Goal: Complete application form: Complete application form

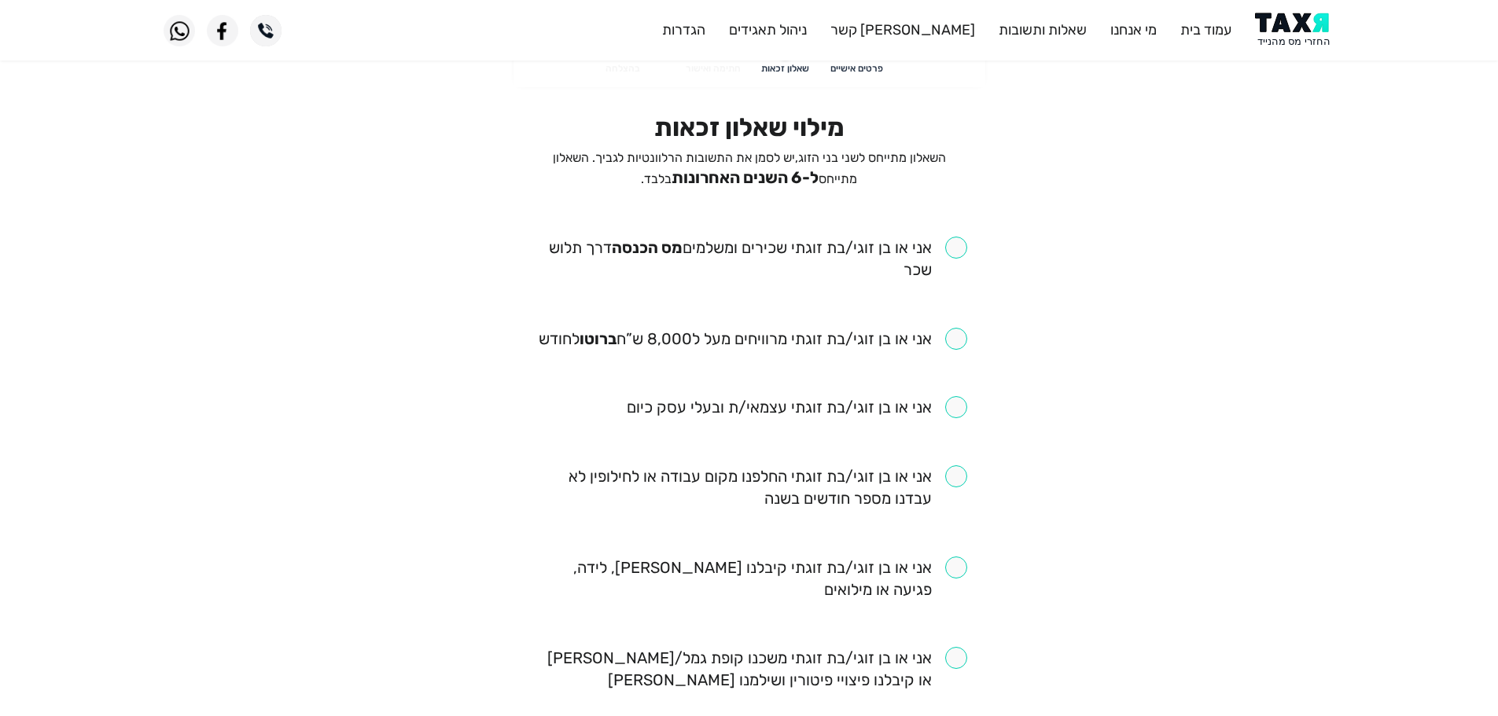
scroll to position [79, 0]
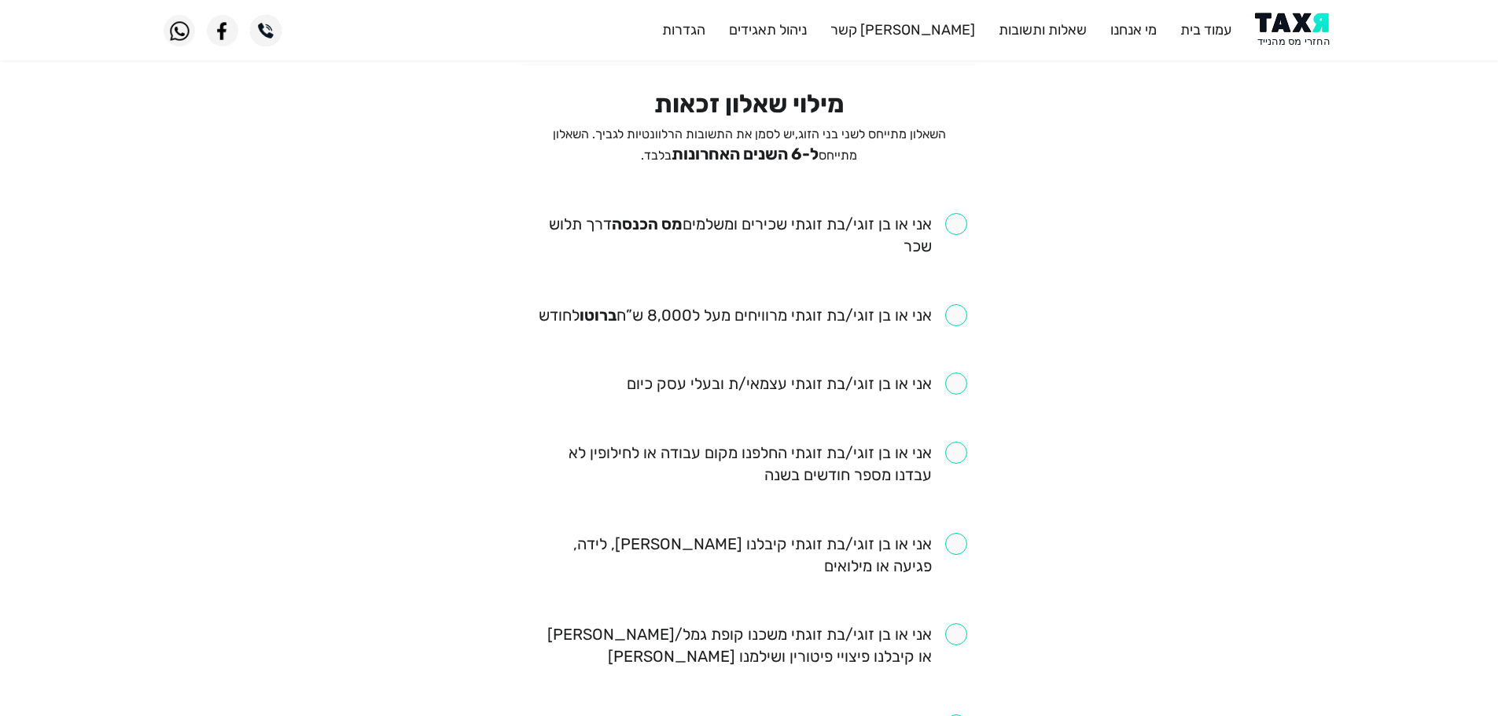
click at [953, 230] on input "checkbox" at bounding box center [750, 235] width 436 height 44
checkbox input "true"
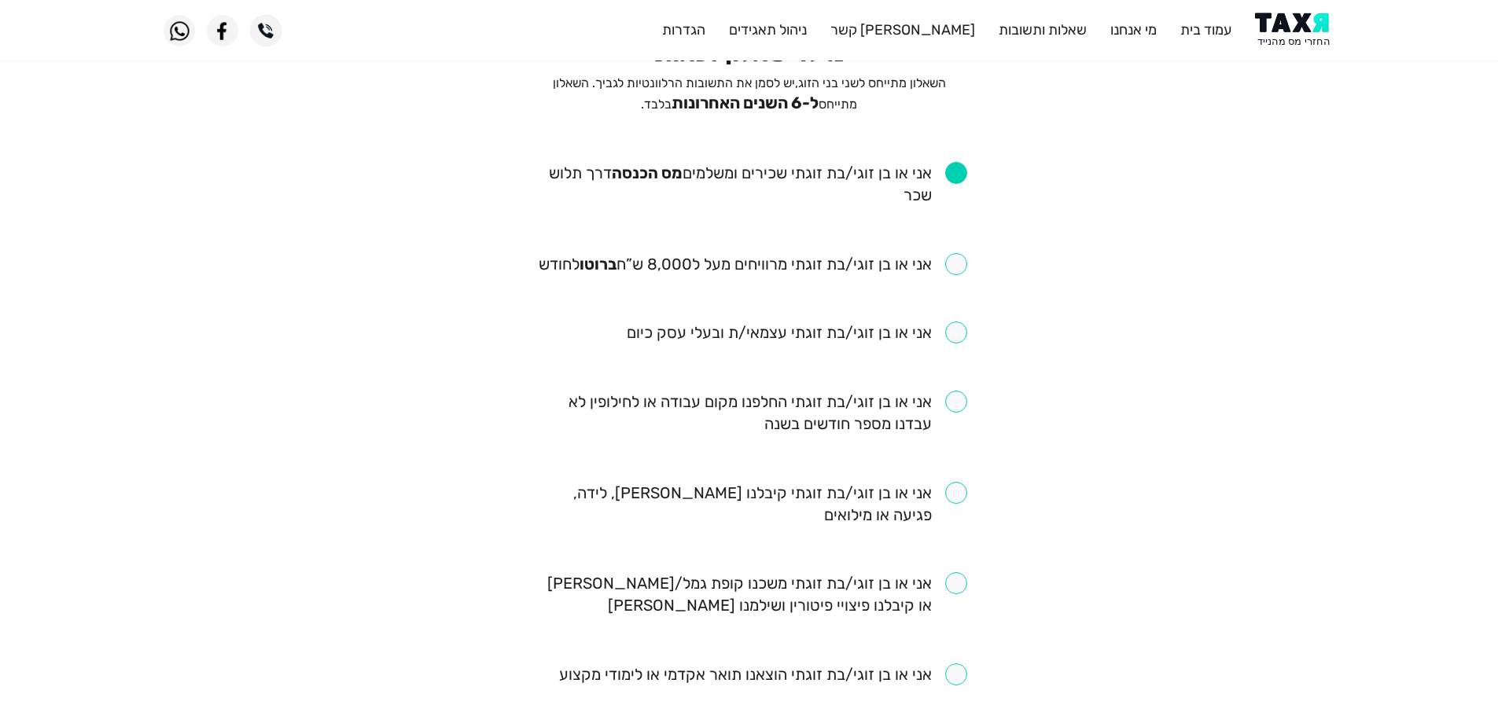
scroll to position [157, 0]
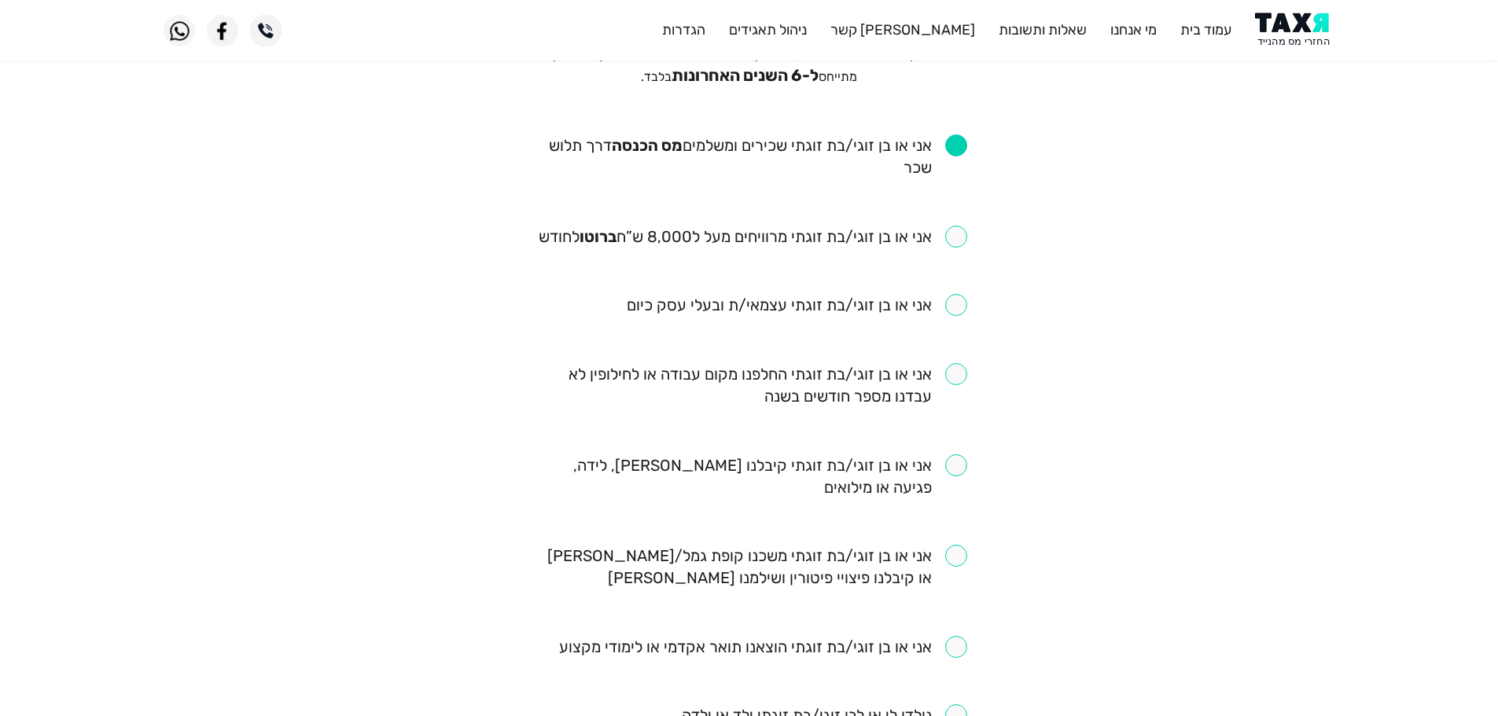
click at [959, 237] on input "checkbox" at bounding box center [753, 237] width 429 height 22
checkbox input "true"
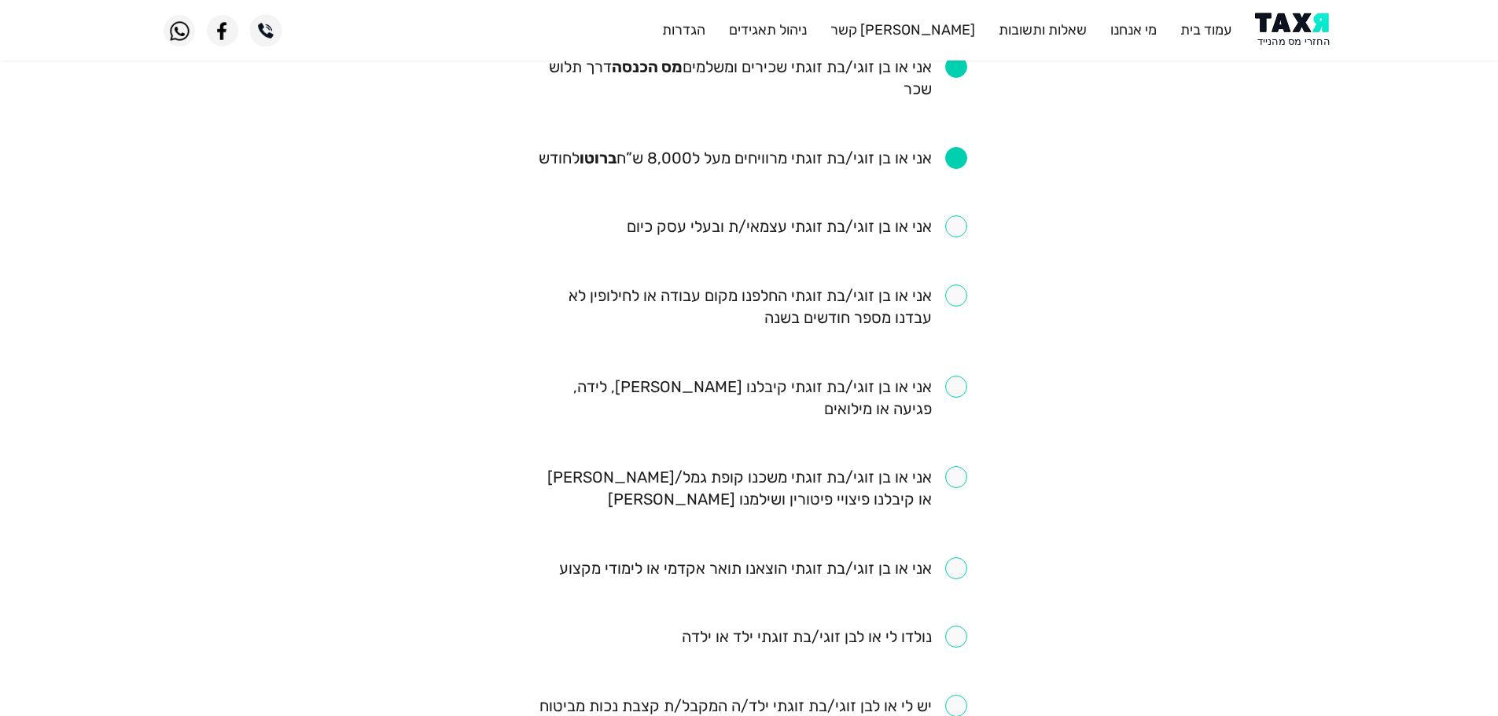
click at [954, 296] on input "checkbox" at bounding box center [750, 307] width 436 height 44
click at [962, 300] on input "checkbox" at bounding box center [750, 307] width 436 height 44
checkbox input "false"
click at [963, 392] on input "checkbox" at bounding box center [750, 398] width 436 height 44
checkbox input "true"
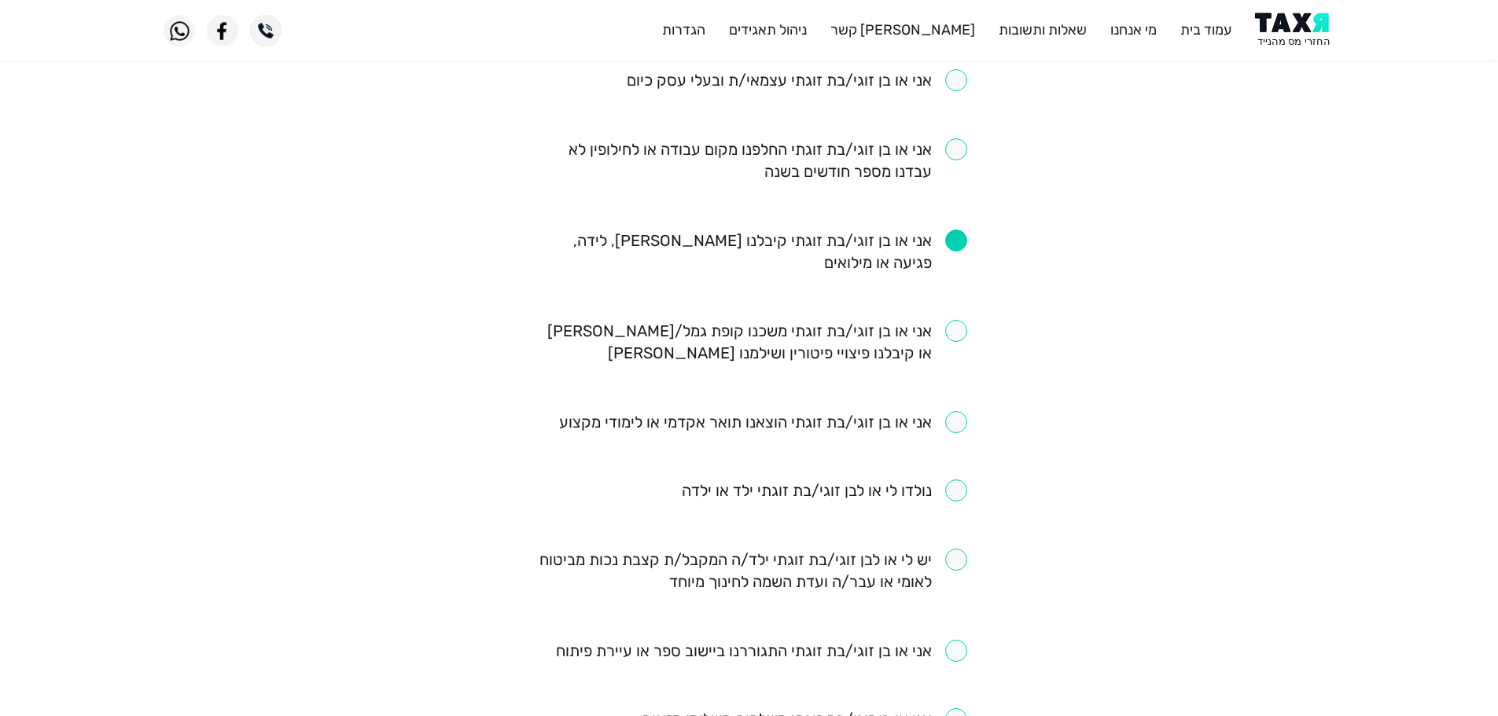
scroll to position [393, 0]
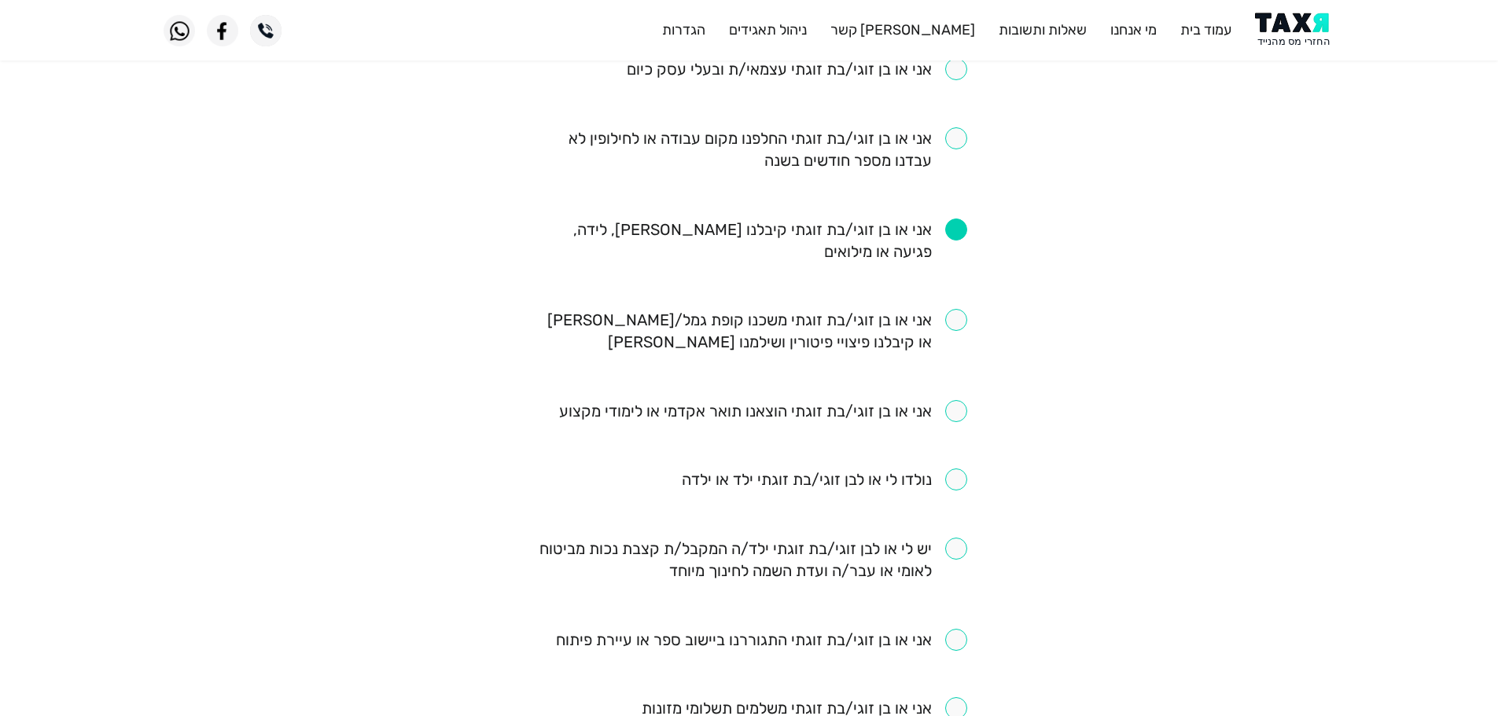
click at [958, 329] on input "checkbox" at bounding box center [750, 331] width 436 height 44
checkbox input "true"
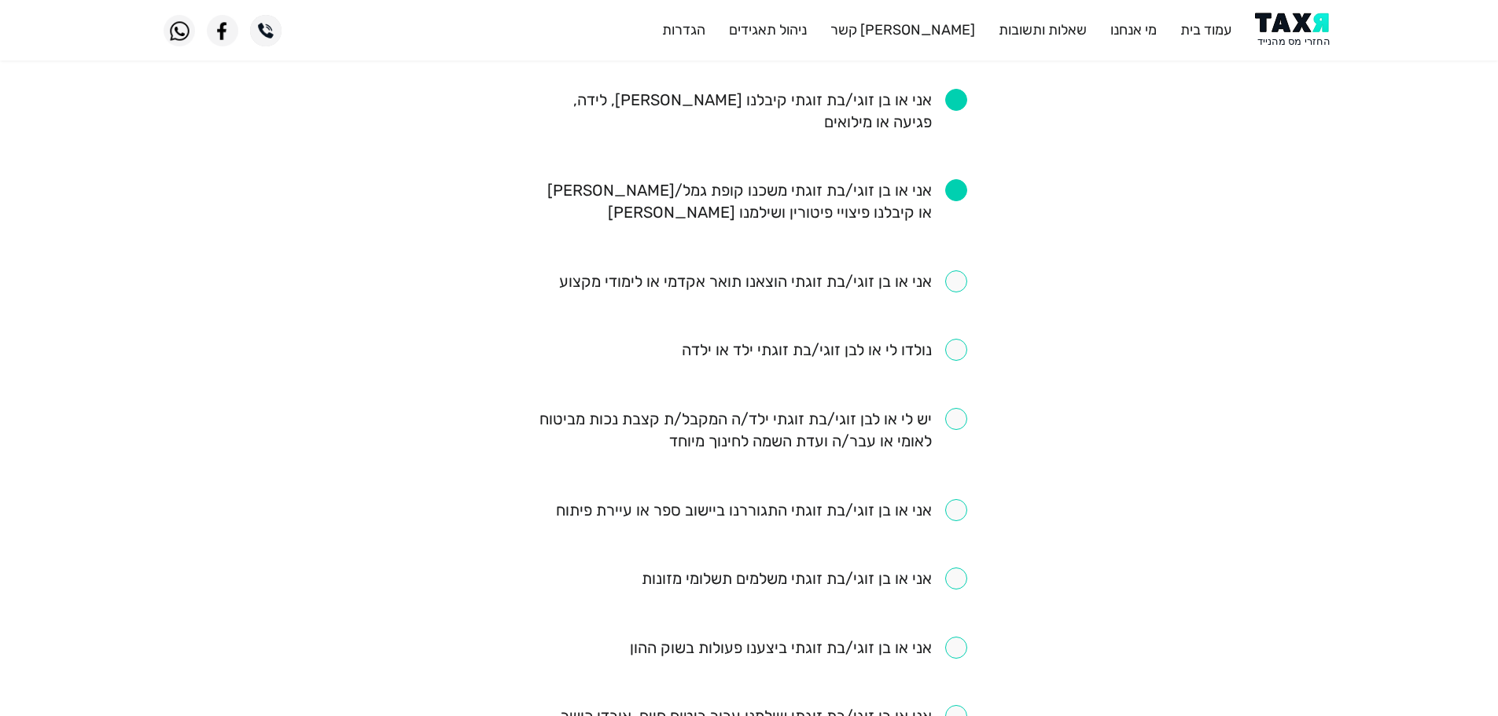
scroll to position [550, 0]
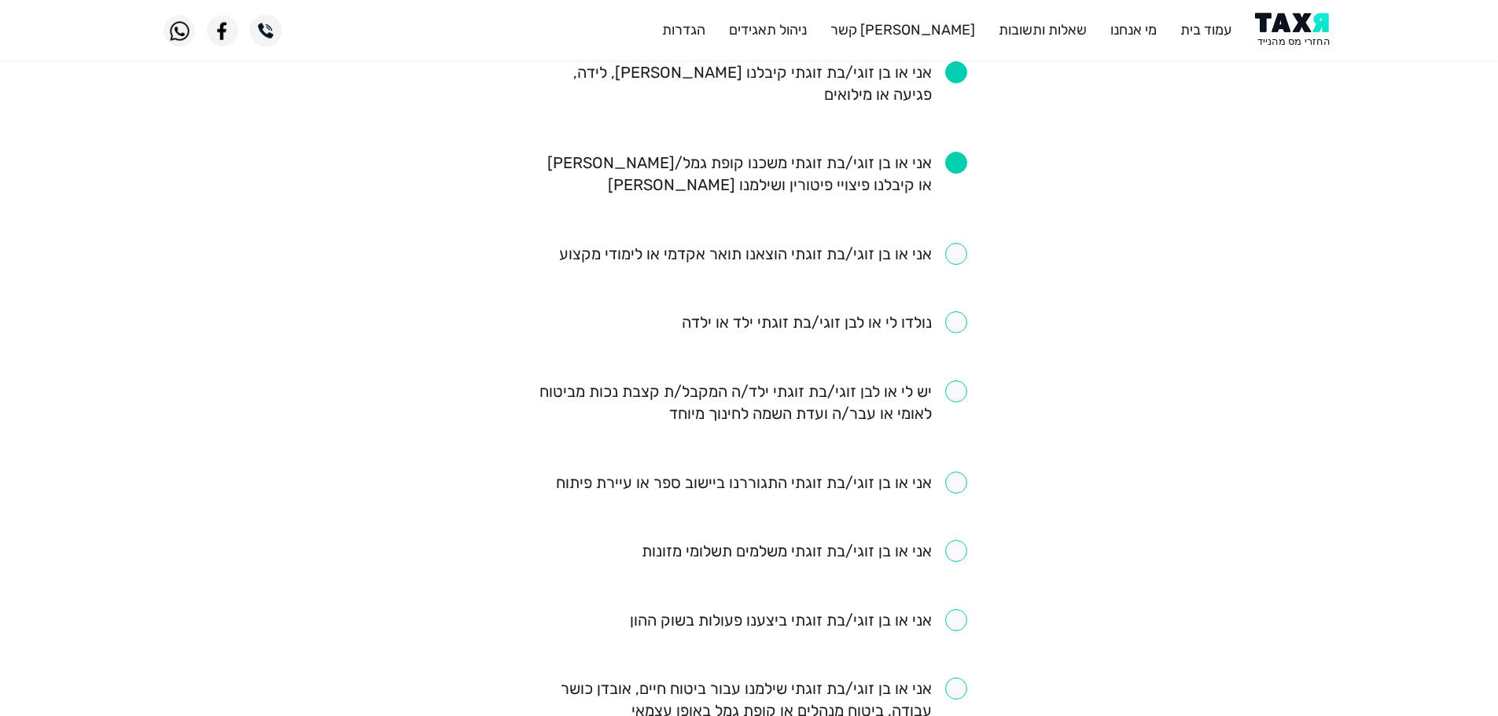
click at [951, 260] on input "checkbox" at bounding box center [763, 254] width 408 height 22
checkbox input "true"
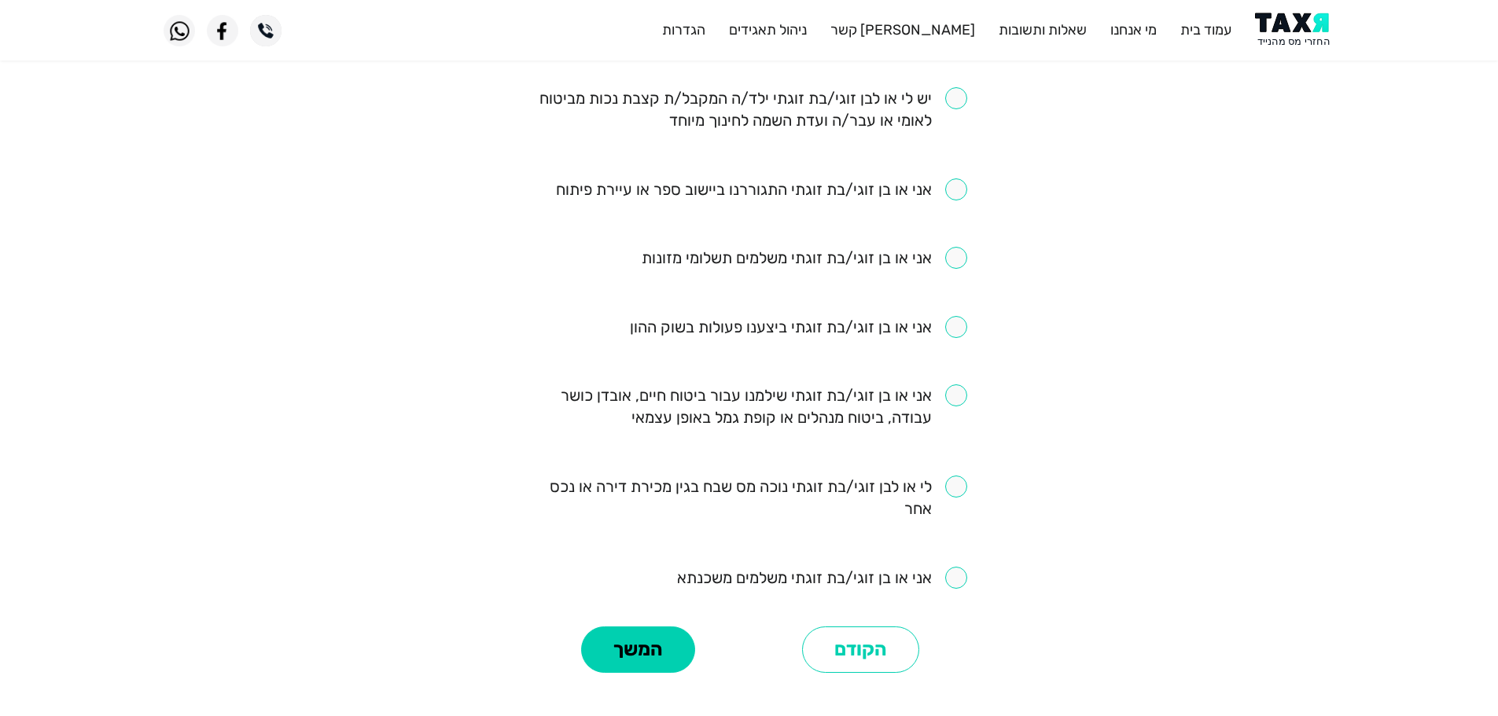
scroll to position [865, 0]
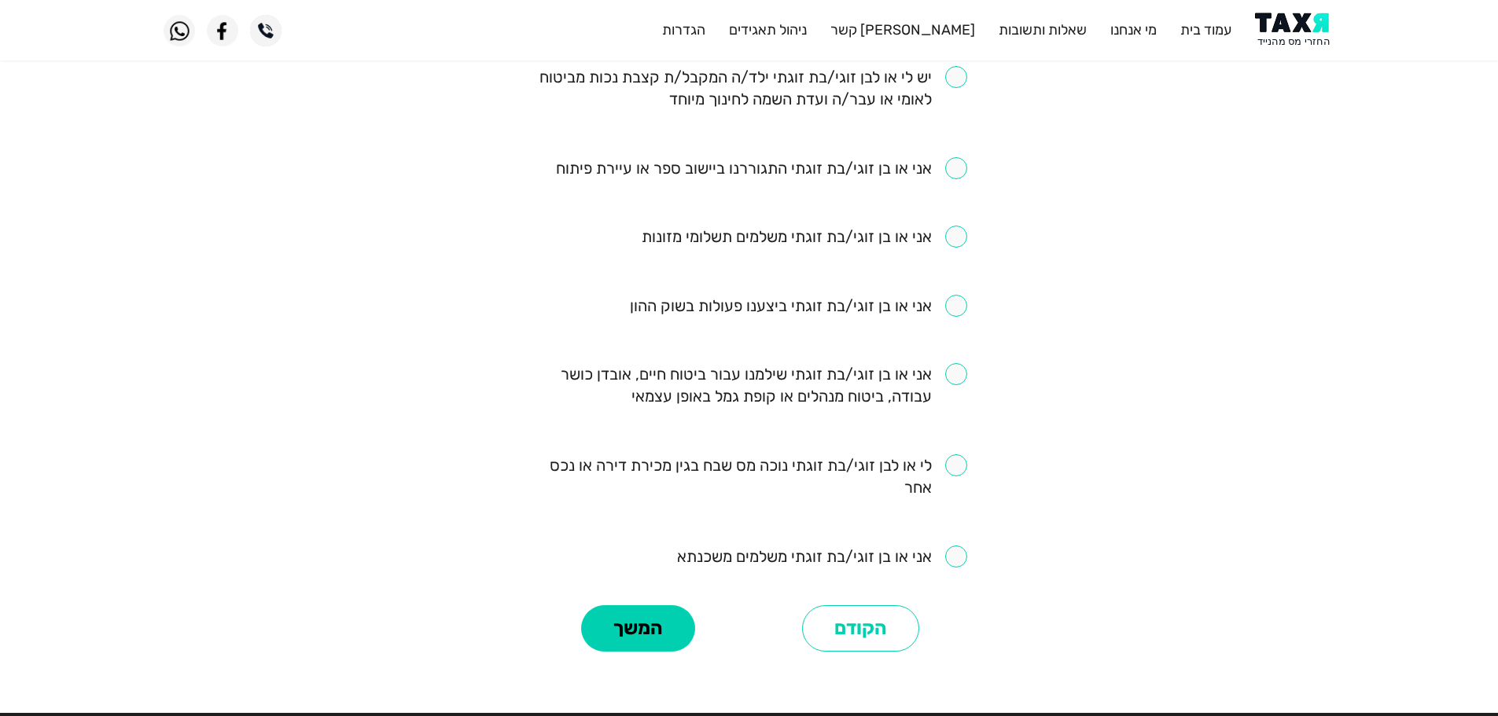
click at [957, 561] on input "checkbox" at bounding box center [822, 557] width 290 height 22
checkbox input "true"
click at [963, 368] on input "checkbox" at bounding box center [750, 385] width 436 height 44
checkbox input "true"
click at [654, 638] on button "המשך" at bounding box center [638, 629] width 114 height 47
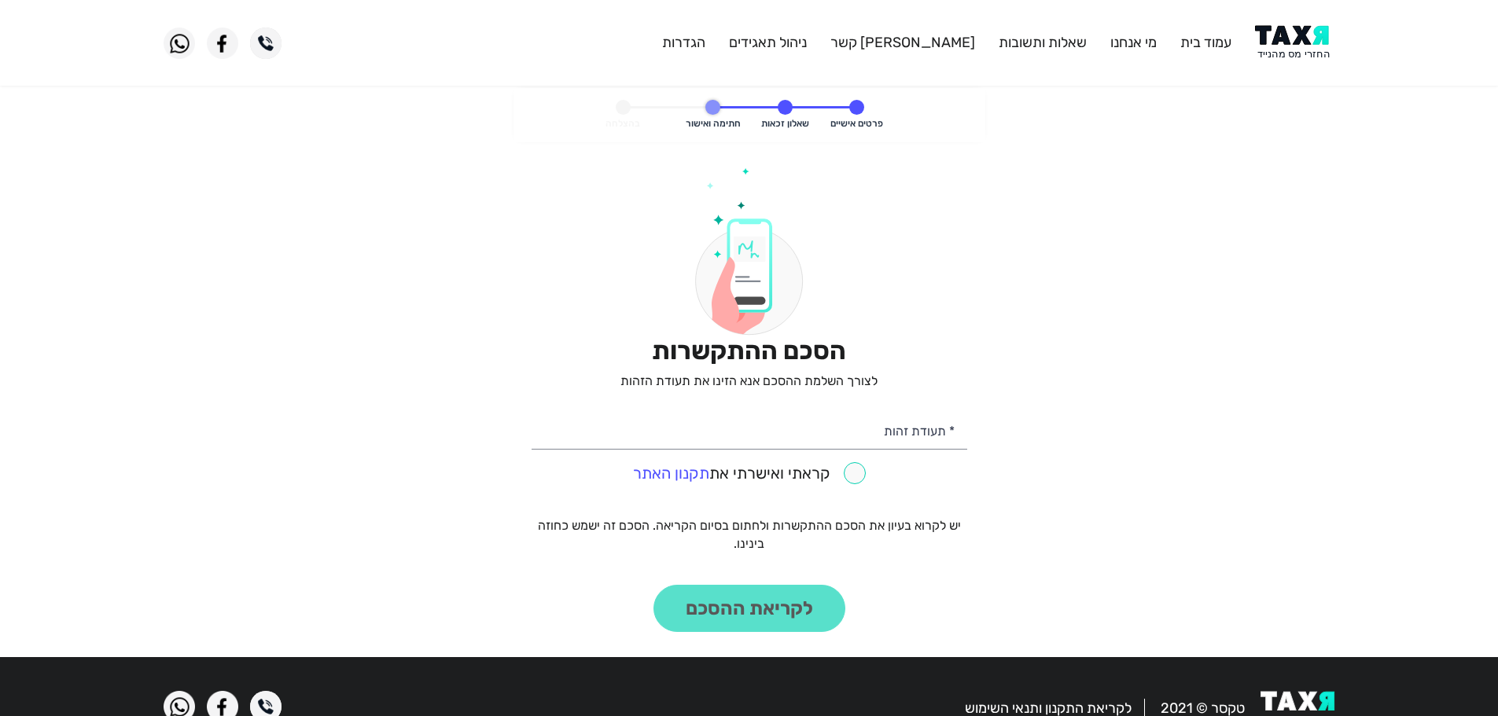
click at [1303, 16] on header "עמוד בית מי אנחנו שאלות ותשובות [PERSON_NAME] קשר ניהול תאגידים הגדרות" at bounding box center [749, 43] width 1498 height 86
click at [1299, 38] on img at bounding box center [1294, 42] width 79 height 35
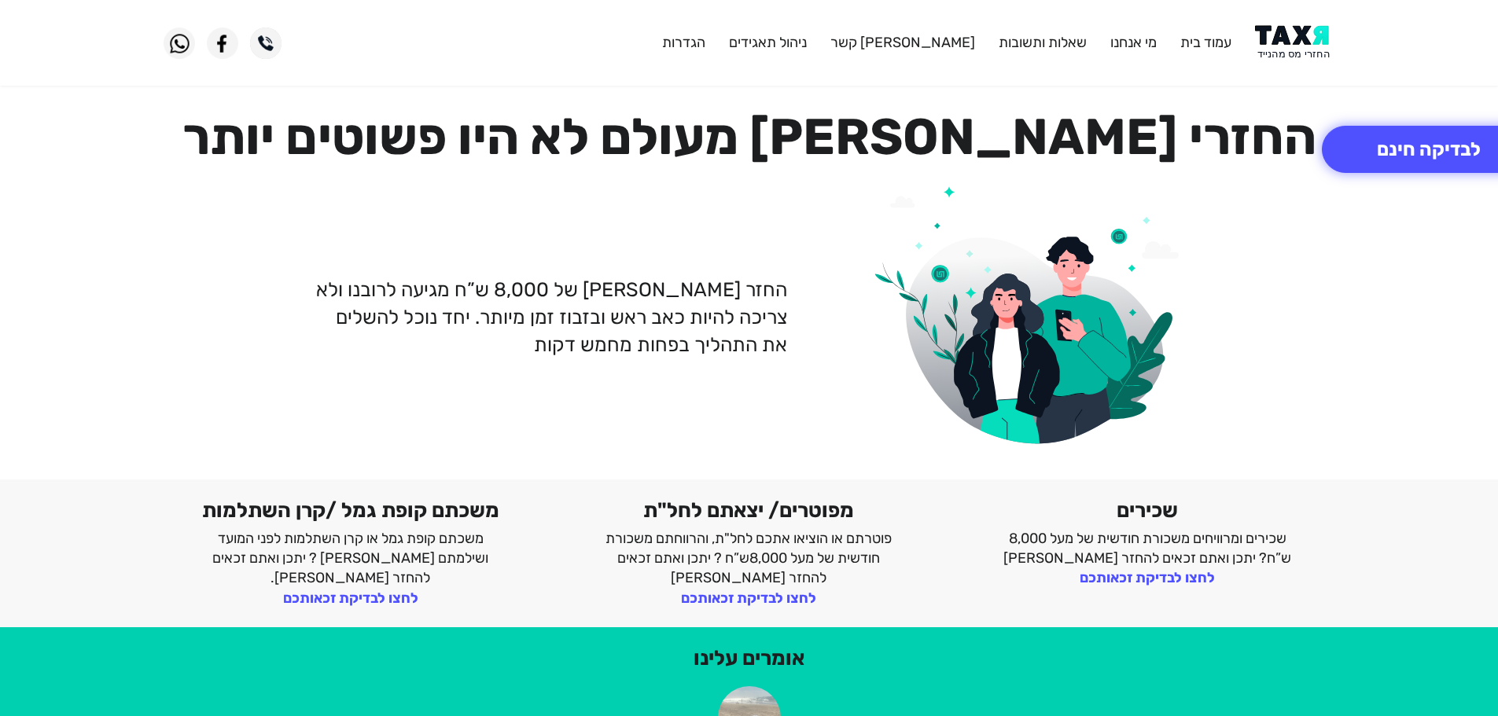
click at [1312, 38] on img at bounding box center [1294, 42] width 79 height 35
click at [1317, 48] on img at bounding box center [1294, 42] width 79 height 35
click at [1403, 171] on button "לבדיקה חינם" at bounding box center [1429, 149] width 214 height 47
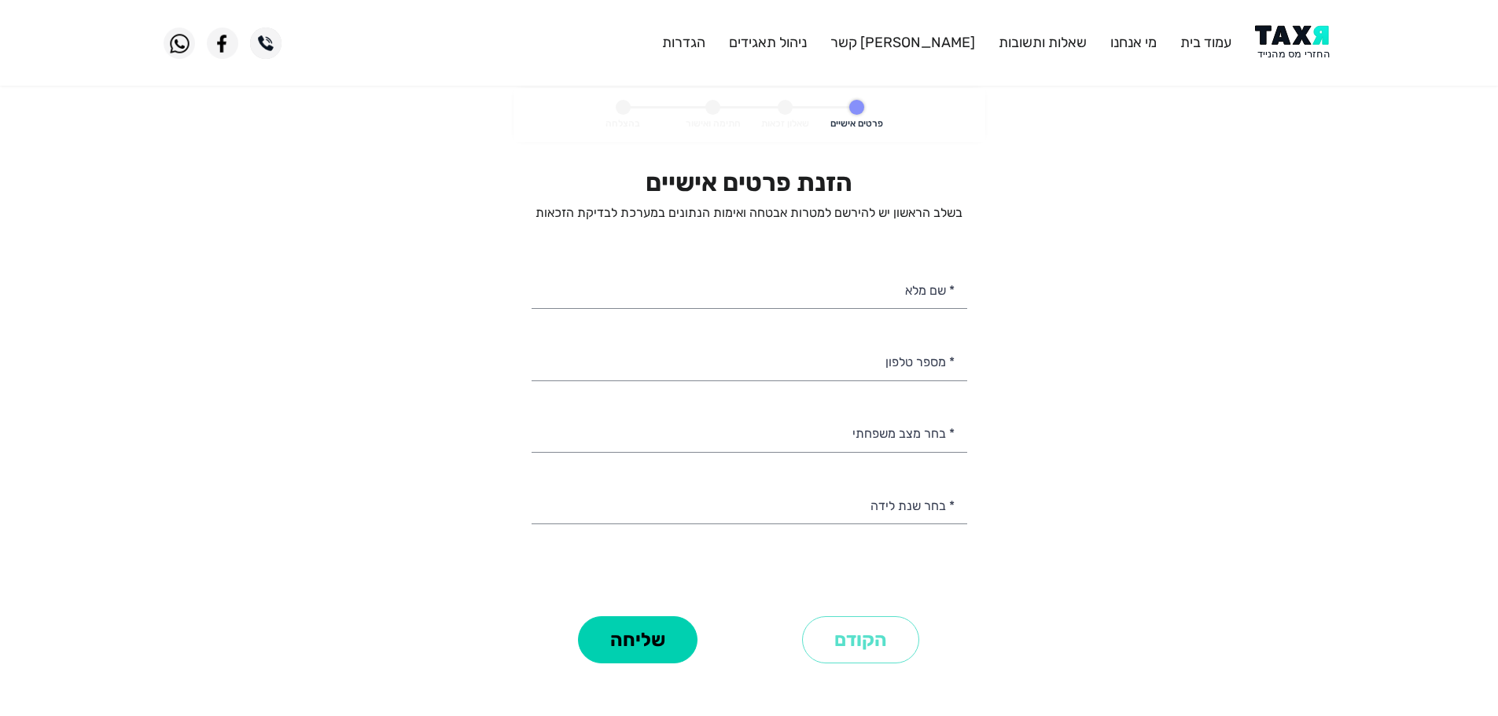
select select
click at [773, 355] on input "* מספר טלפון" at bounding box center [750, 361] width 436 height 40
paste input "0534225253"
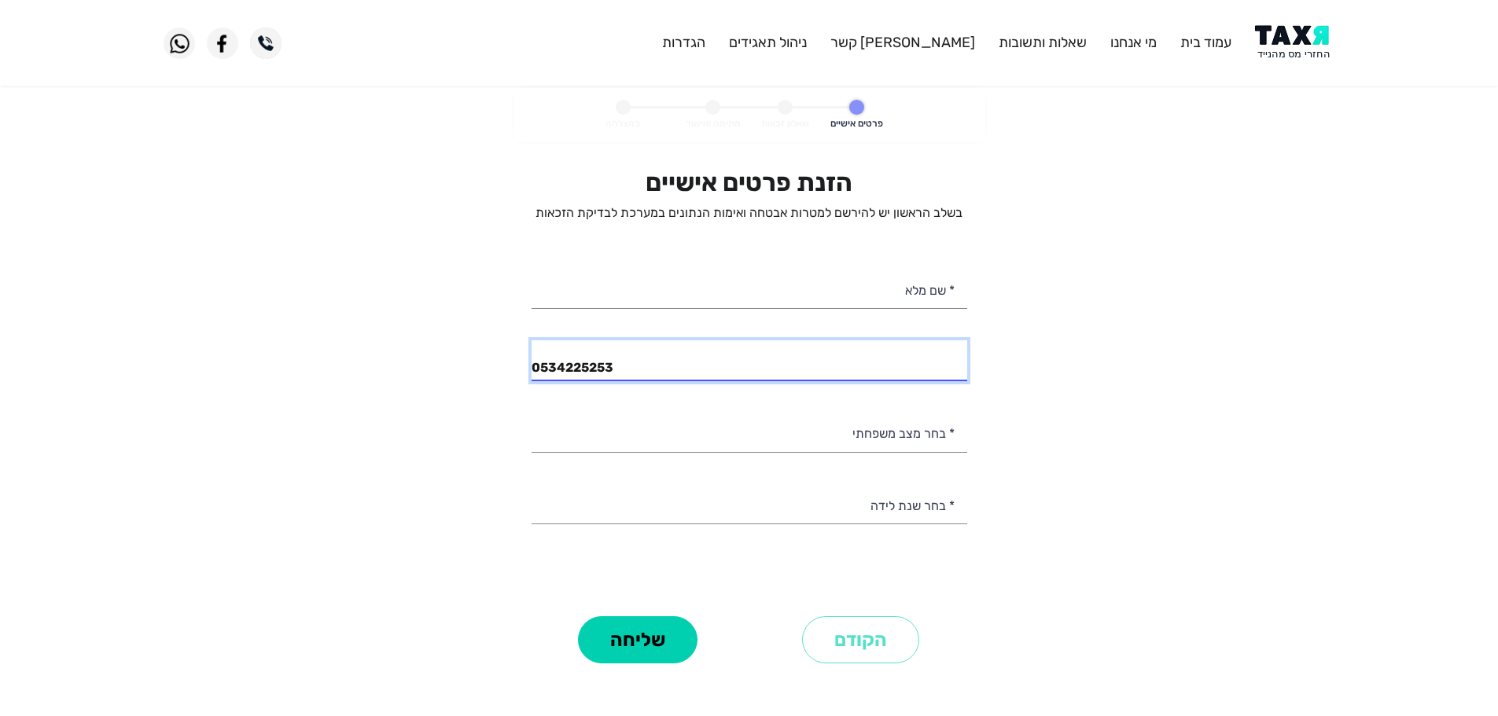
type input "0534225253"
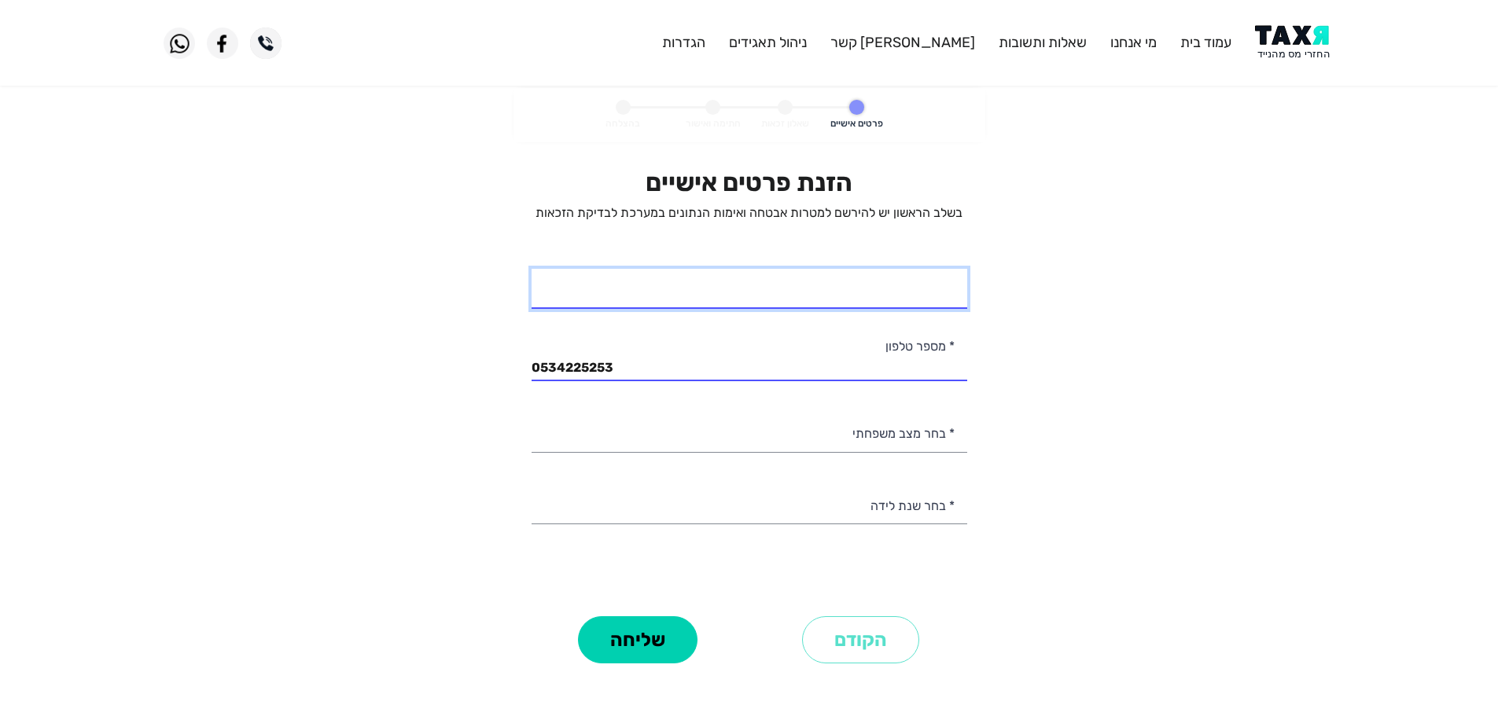
click at [847, 291] on input "* שם מלא" at bounding box center [750, 289] width 436 height 40
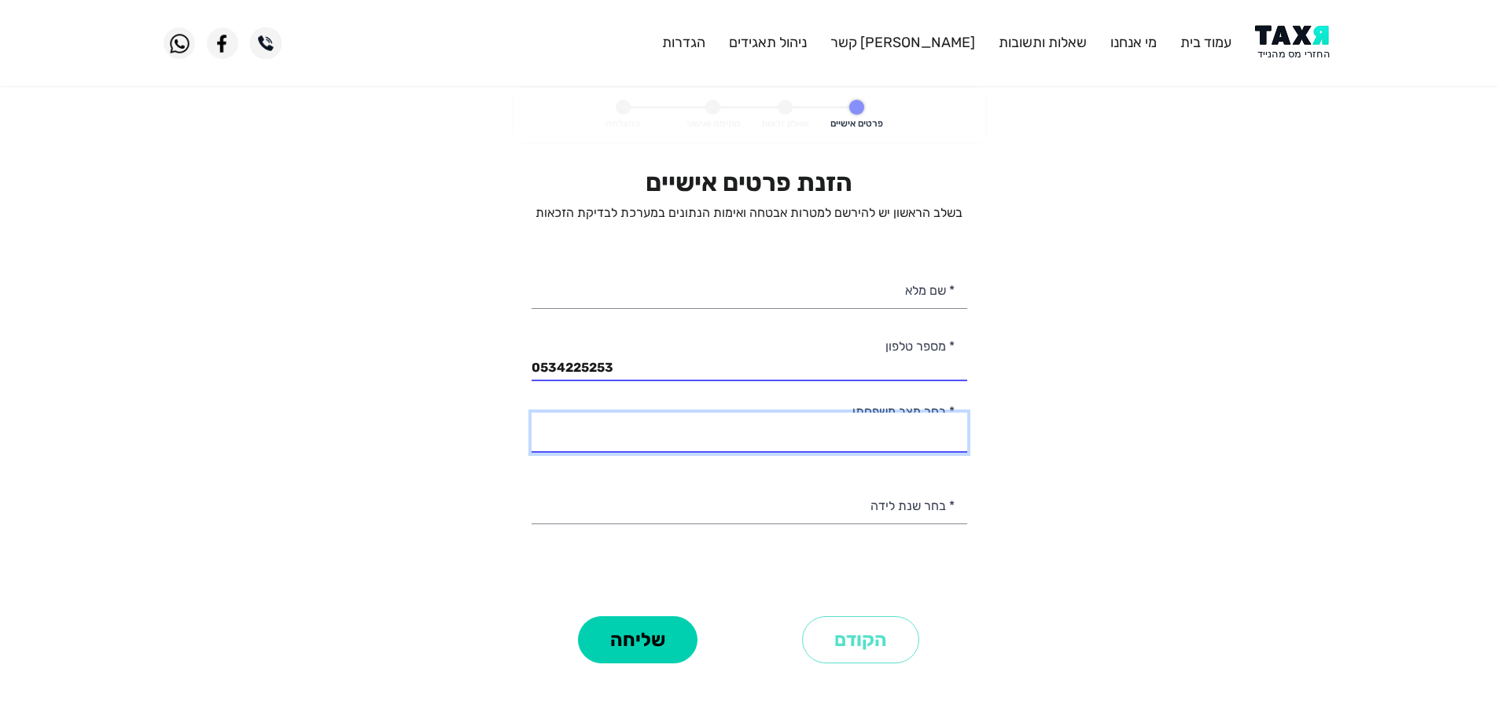
click at [936, 432] on select "רווק/ה נשוי/אה גרוש/ה אלמן/נה" at bounding box center [750, 433] width 436 height 40
select select "1: Single"
click at [532, 413] on select "רווק/ה נשוי/אה גרוש/ה אלמן/נה" at bounding box center [750, 433] width 436 height 40
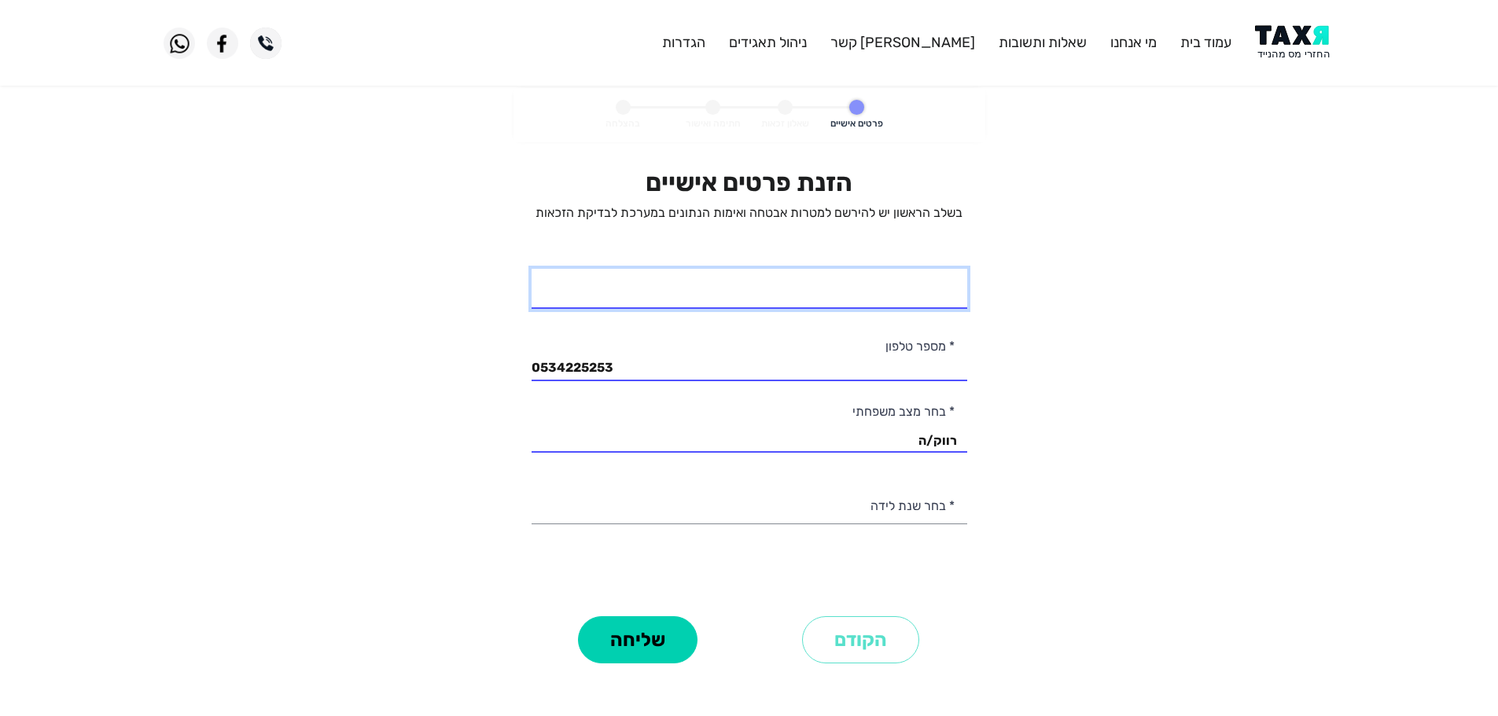
click at [929, 303] on input "* שם מלא" at bounding box center [750, 289] width 436 height 40
click at [885, 296] on input "אמחי מהרט רונדלה" at bounding box center [750, 289] width 436 height 40
click at [871, 300] on input "אמחי מהרט וונדלה" at bounding box center [750, 289] width 436 height 40
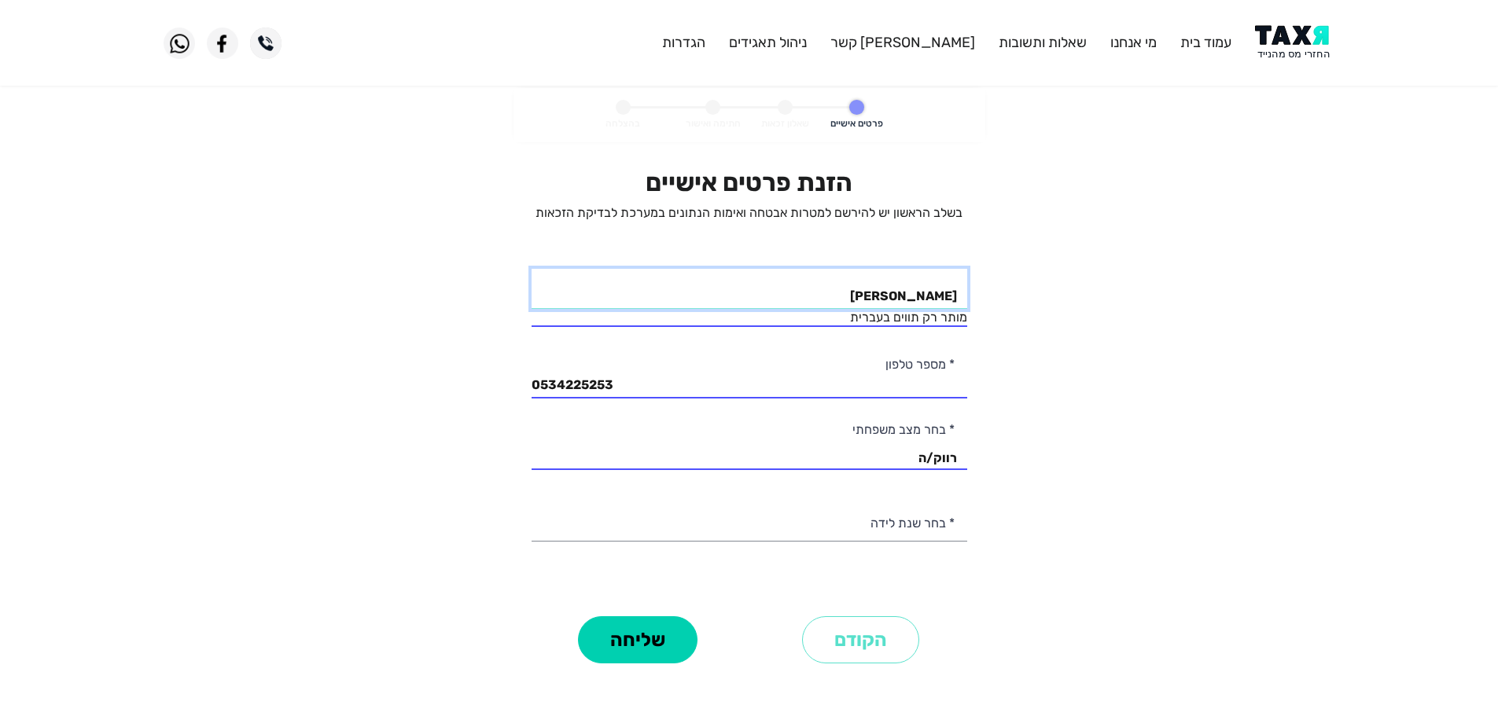
click at [863, 297] on input "אמחי מהרט וונדלה" at bounding box center [750, 289] width 436 height 40
click at [871, 298] on input "אמחי מהרט וונדלאה" at bounding box center [750, 289] width 436 height 40
click at [952, 297] on input "אמחי מהרט וונדלאה" at bounding box center [750, 289] width 436 height 40
type input "עמחי מהרט וונדלאה"
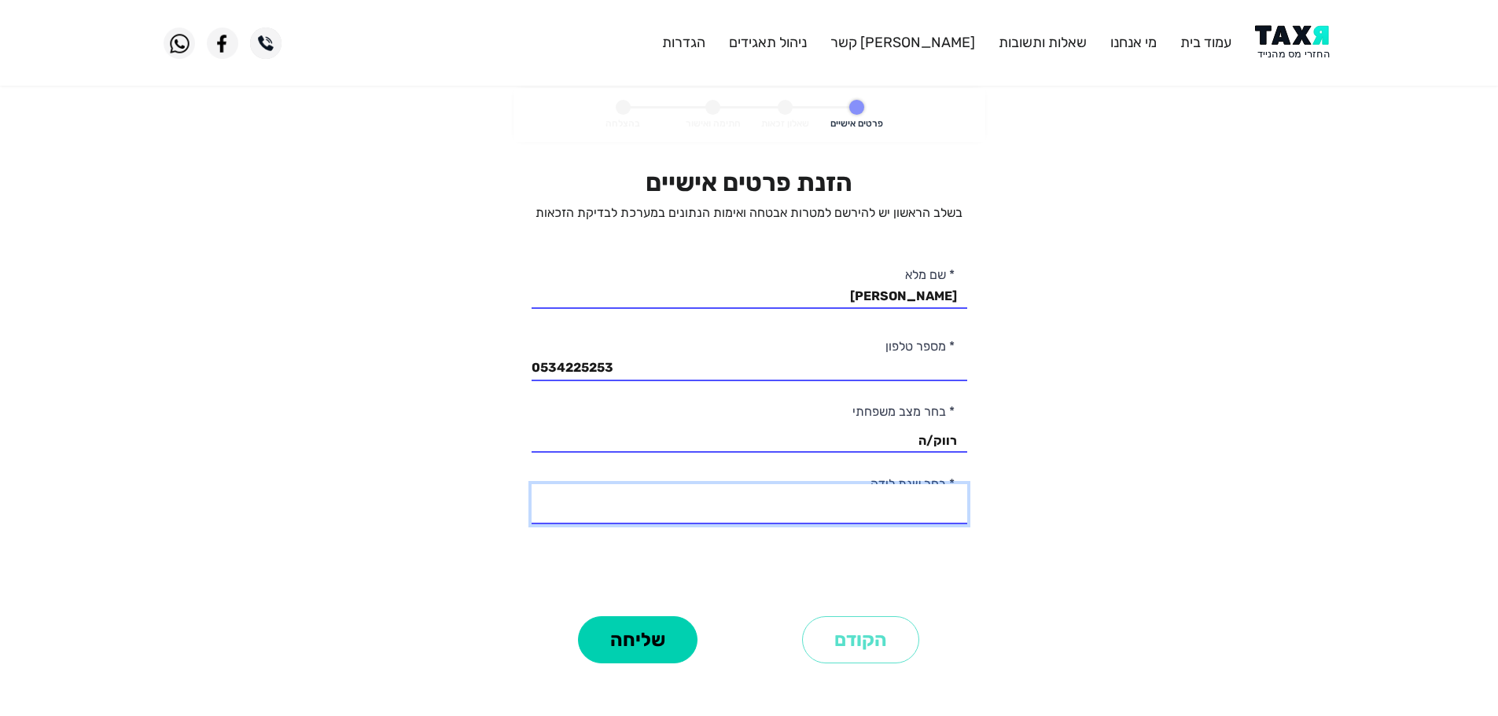
click at [900, 530] on div "הזנת פרטים אישיים בשלב הראשון יש להירשם למטרות אבטחה ואימות הנתונים במערכת לבדי…" at bounding box center [750, 389] width 436 height 444
click at [922, 509] on select "2003 2002 2001 2000 1999 1998 1997 1996 1995 1994 1993 1992 1991 1990 1989 1988…" at bounding box center [750, 504] width 436 height 40
click at [923, 516] on select "2003 2002 2001 2000 1999 1998 1997 1996 1995 1994 1993 1992 1991 1990 1989 1988…" at bounding box center [750, 504] width 436 height 40
select select "11: 1993"
click at [532, 484] on select "2003 2002 2001 2000 1999 1998 1997 1996 1995 1994 1993 1992 1991 1990 1989 1988…" at bounding box center [750, 504] width 436 height 40
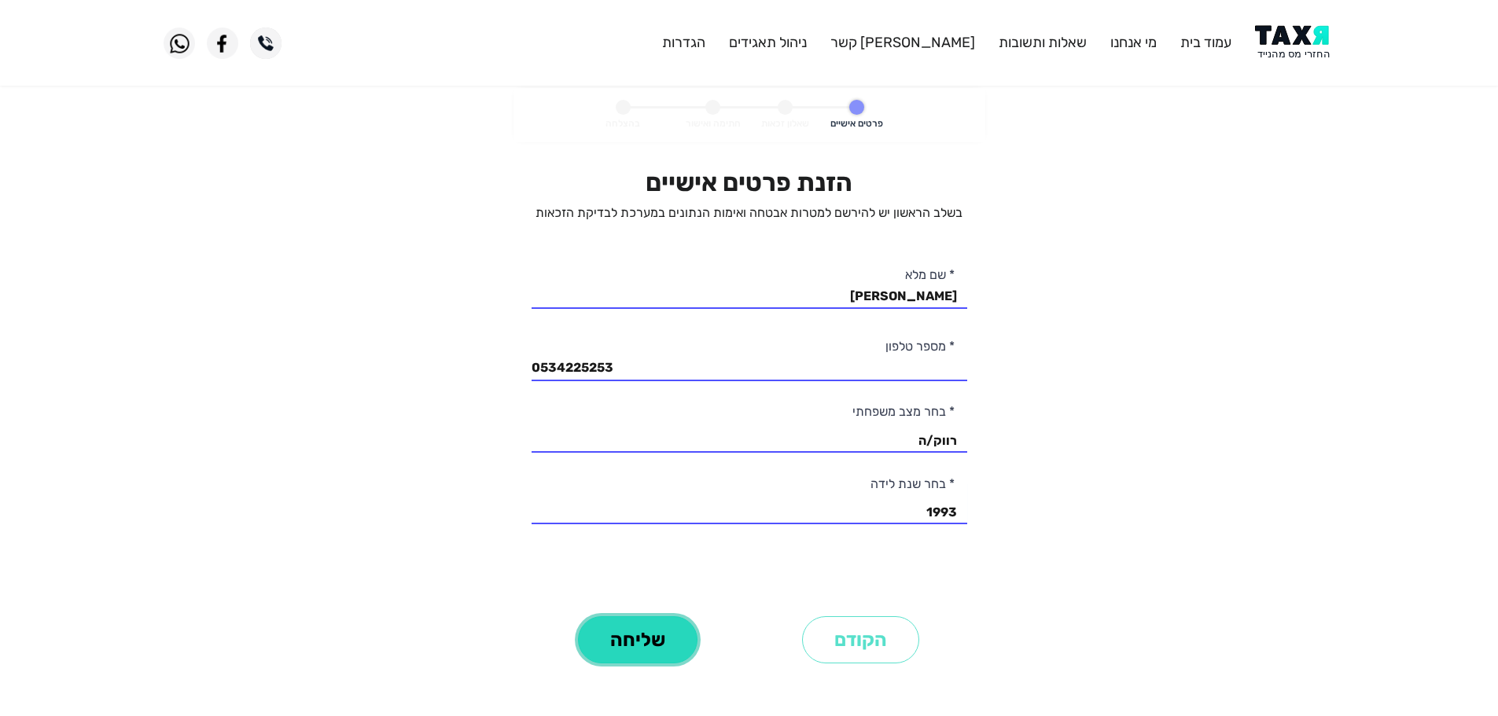
click at [662, 650] on button "שליחה" at bounding box center [638, 640] width 120 height 47
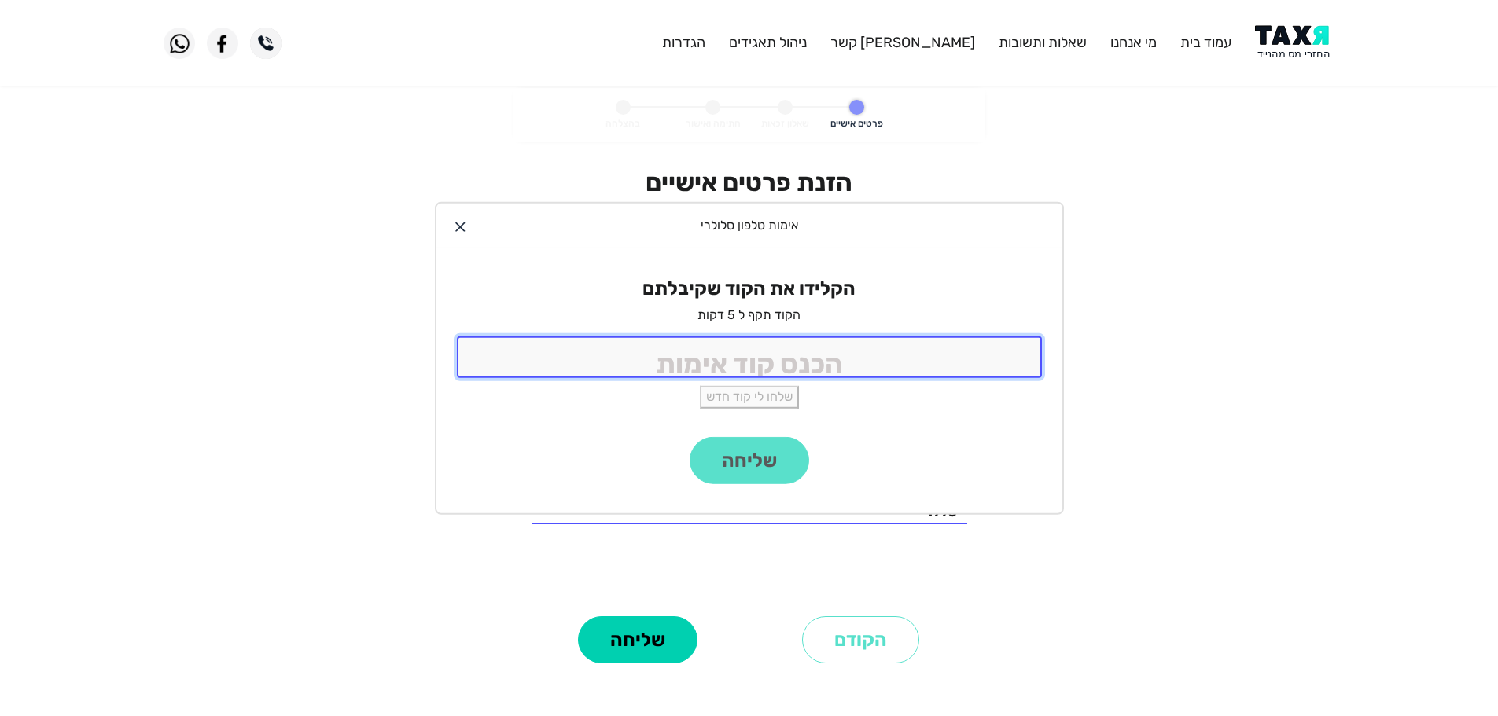
click at [823, 367] on input "tel" at bounding box center [749, 358] width 585 height 42
type input "9988"
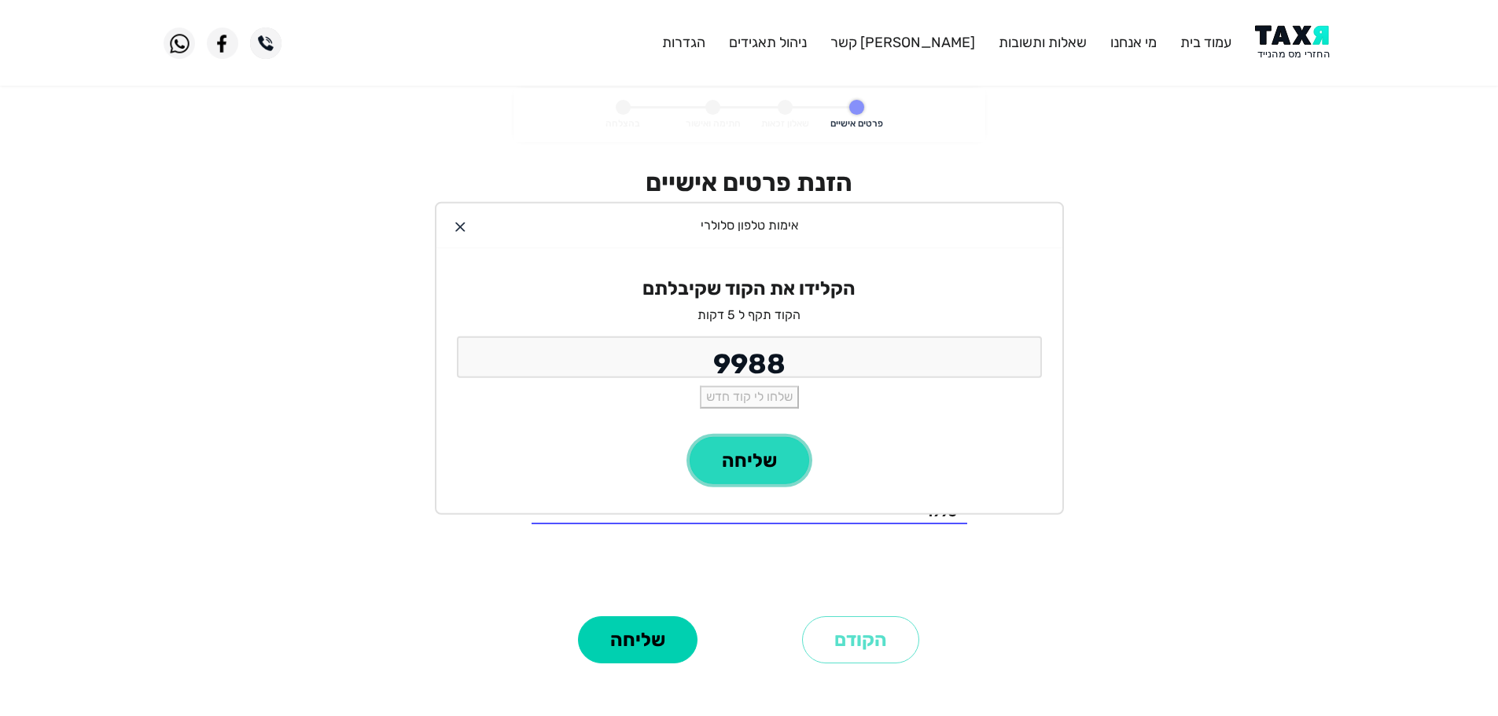
click at [756, 460] on button "שליחה" at bounding box center [750, 460] width 120 height 47
